Goal: Task Accomplishment & Management: Complete application form

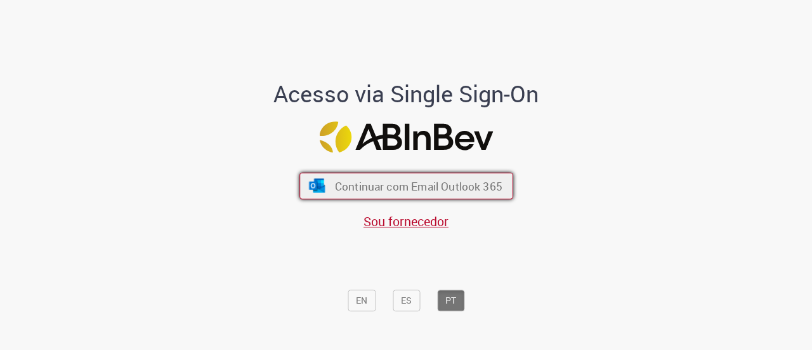
click at [412, 188] on span "Continuar com Email Outlook 365" at bounding box center [418, 185] width 168 height 15
